Goal: Task Accomplishment & Management: Complete application form

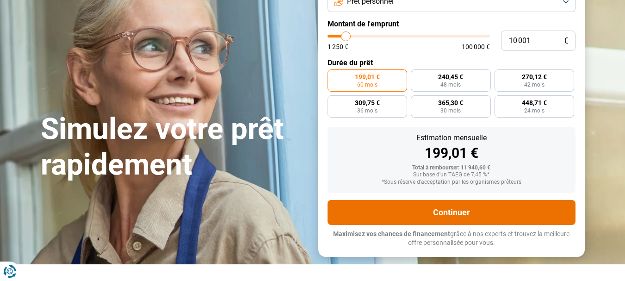
scroll to position [93, 0]
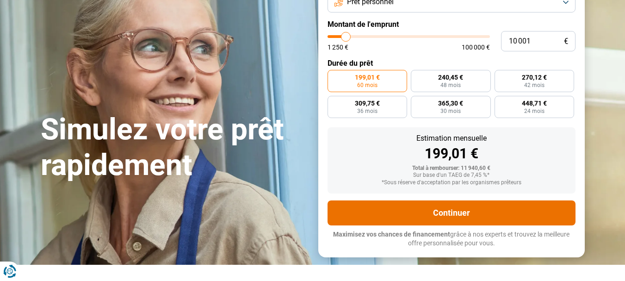
click at [454, 213] on button "Continuer" at bounding box center [452, 212] width 248 height 25
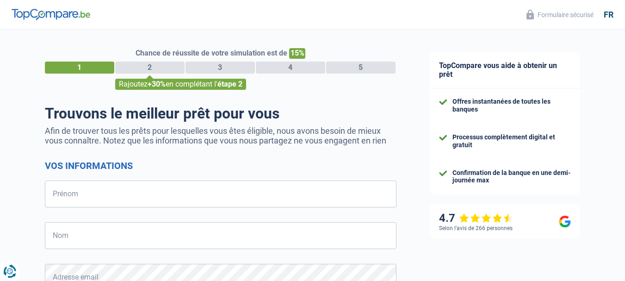
select select "32"
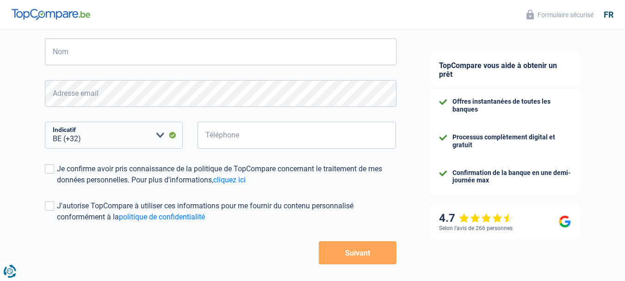
scroll to position [185, 0]
